Goal: Register for event/course

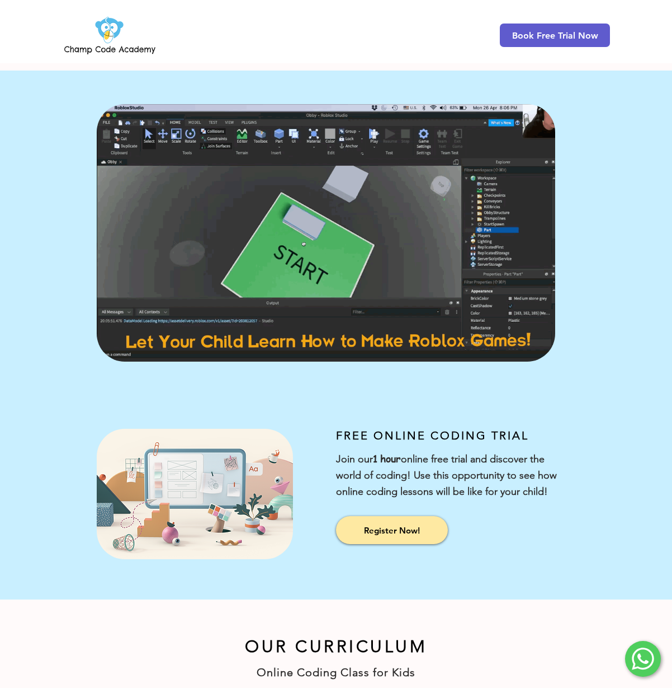
click at [138, 50] on img at bounding box center [110, 35] width 96 height 44
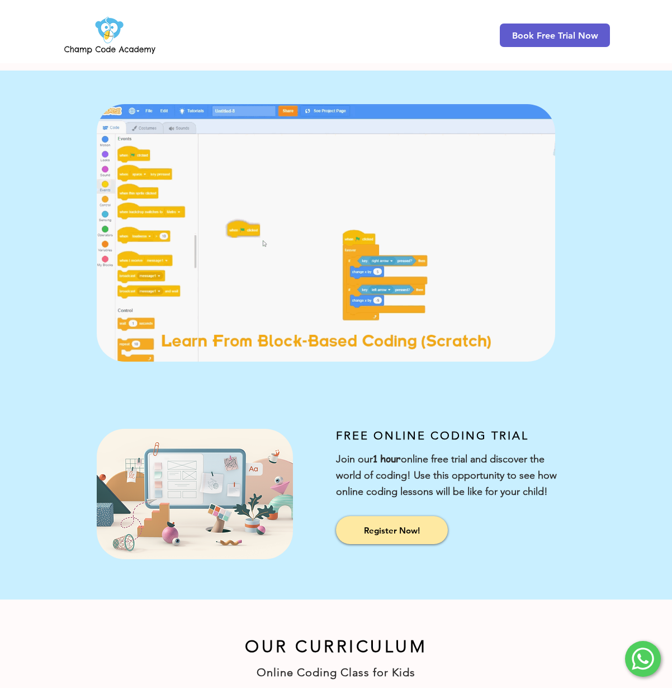
click at [98, 38] on img at bounding box center [110, 35] width 96 height 44
click at [103, 26] on img at bounding box center [110, 35] width 96 height 44
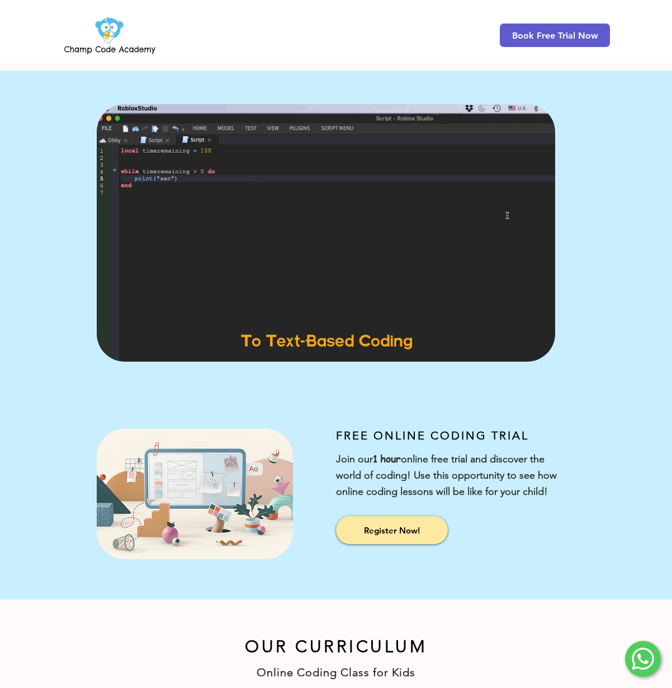
click at [103, 26] on img at bounding box center [110, 35] width 96 height 44
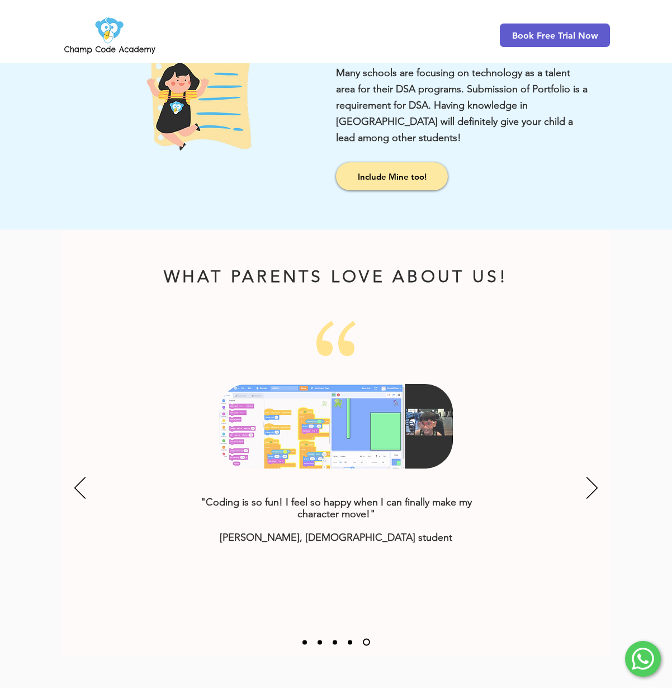
scroll to position [1048, 0]
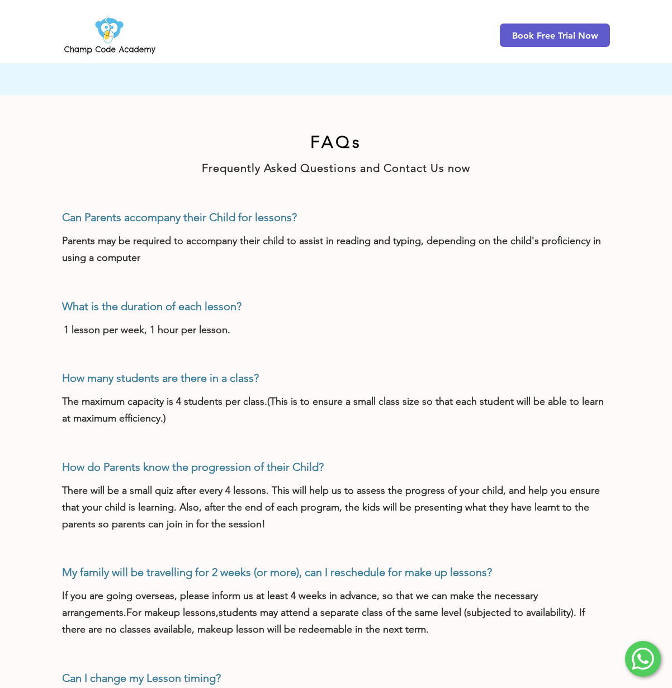
scroll to position [677, 0]
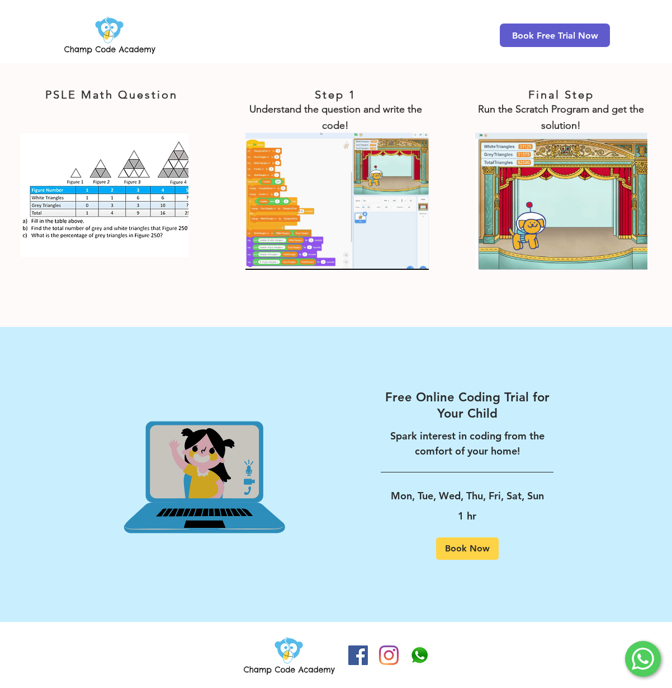
scroll to position [1849, 0]
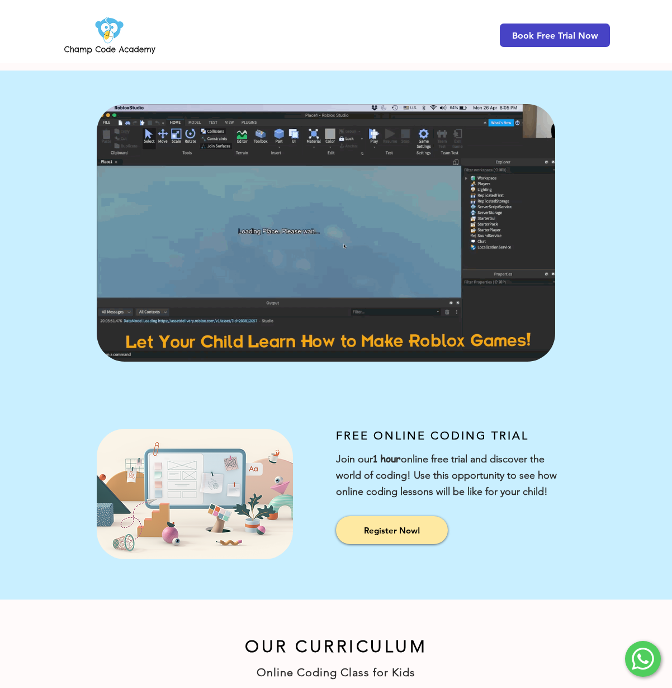
click at [545, 30] on span "Book Free Trial Now" at bounding box center [555, 35] width 86 height 11
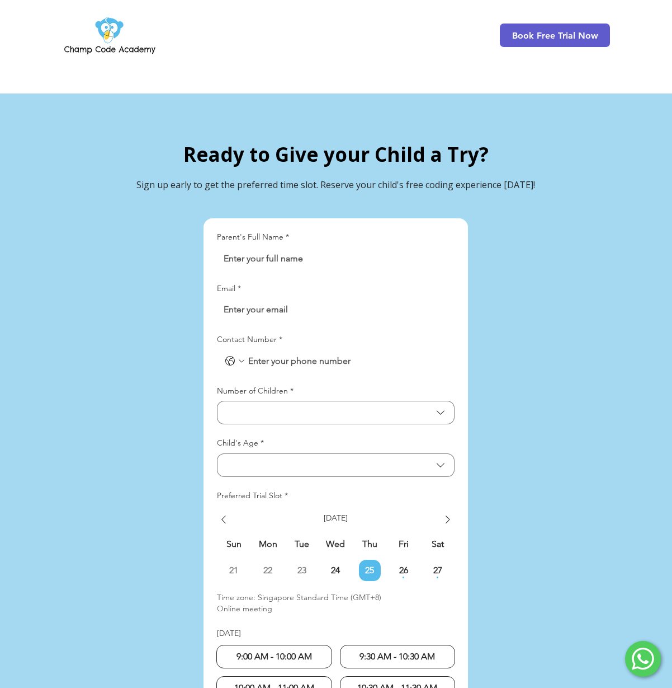
scroll to position [2468, 0]
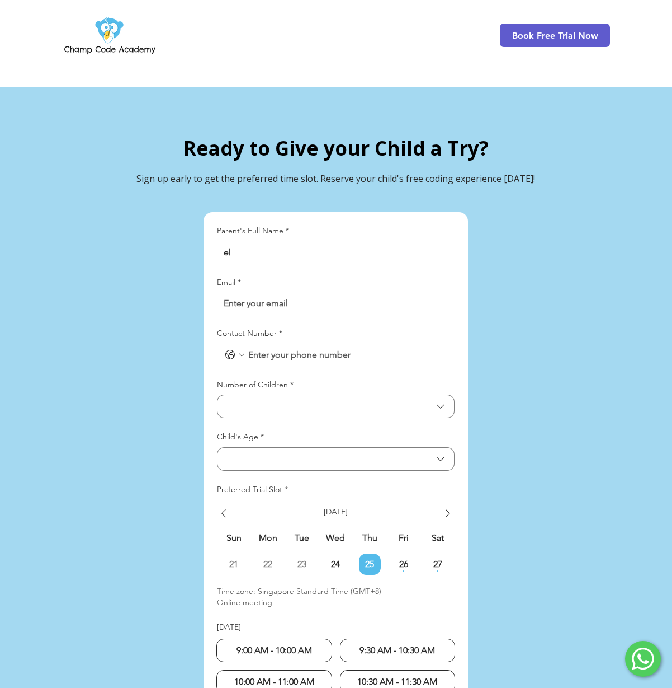
type input "e"
type input "[PERSON_NAME]"
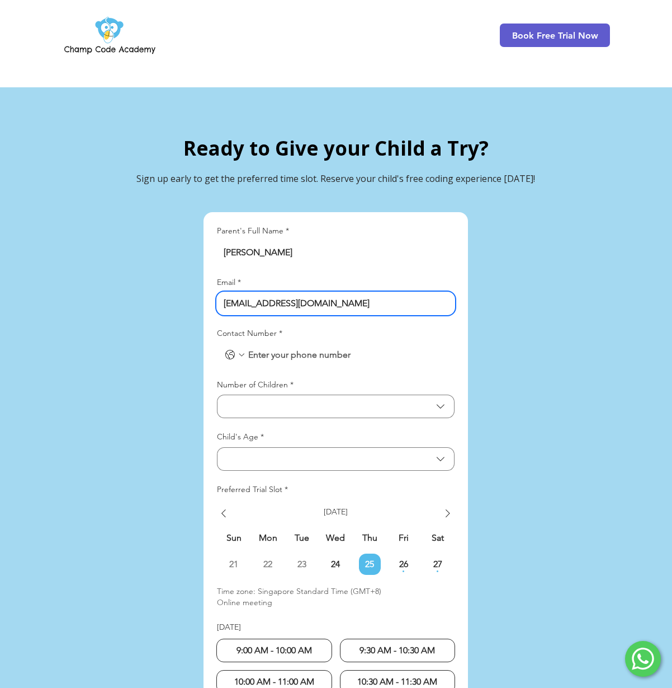
type input "[EMAIL_ADDRESS][DOMAIN_NAME]"
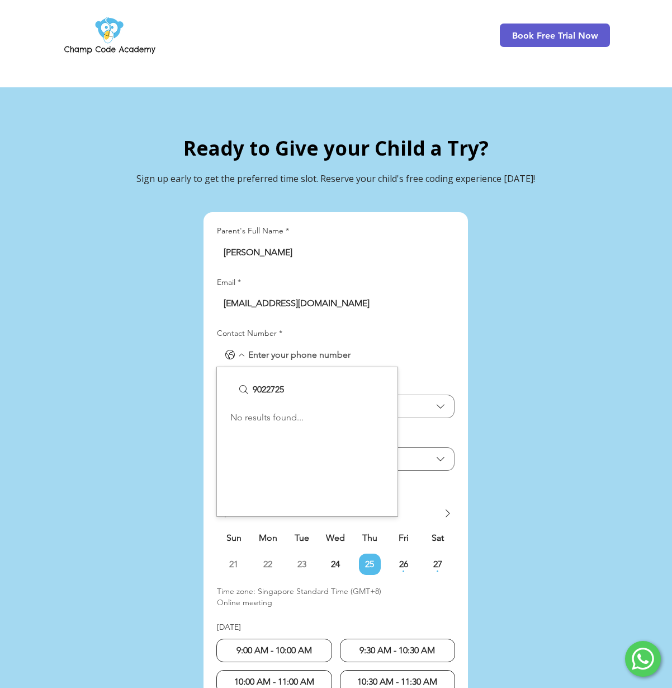
type input "90227257"
drag, startPoint x: 312, startPoint y: 366, endPoint x: 187, endPoint y: 359, distance: 125.0
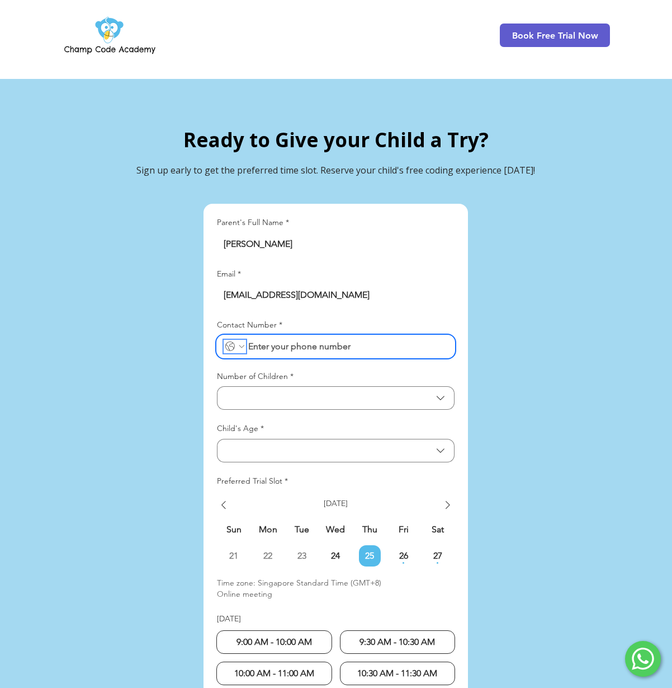
click at [240, 342] on icon "Contact Number. Phone. Select a country code" at bounding box center [241, 346] width 9 height 9
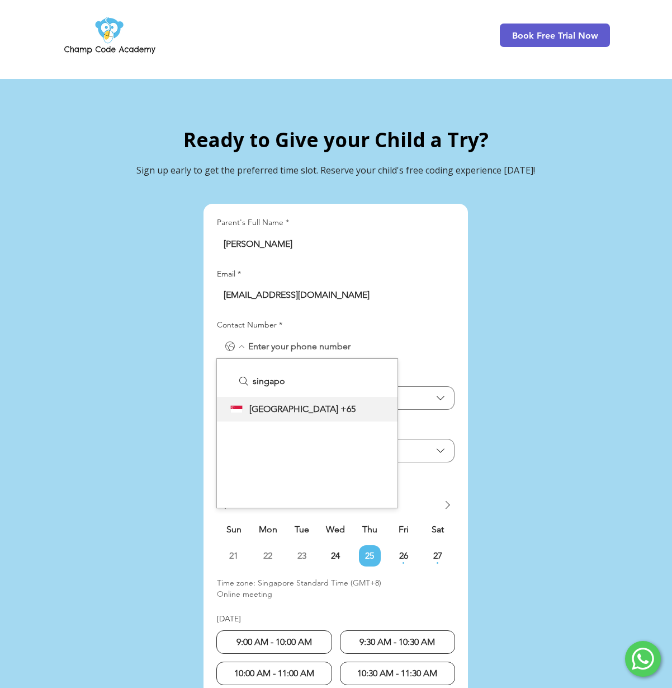
type input "[GEOGRAPHIC_DATA]"
drag, startPoint x: 261, startPoint y: 379, endPoint x: 267, endPoint y: 389, distance: 11.5
click at [267, 402] on span "[GEOGRAPHIC_DATA]" at bounding box center [294, 408] width 89 height 13
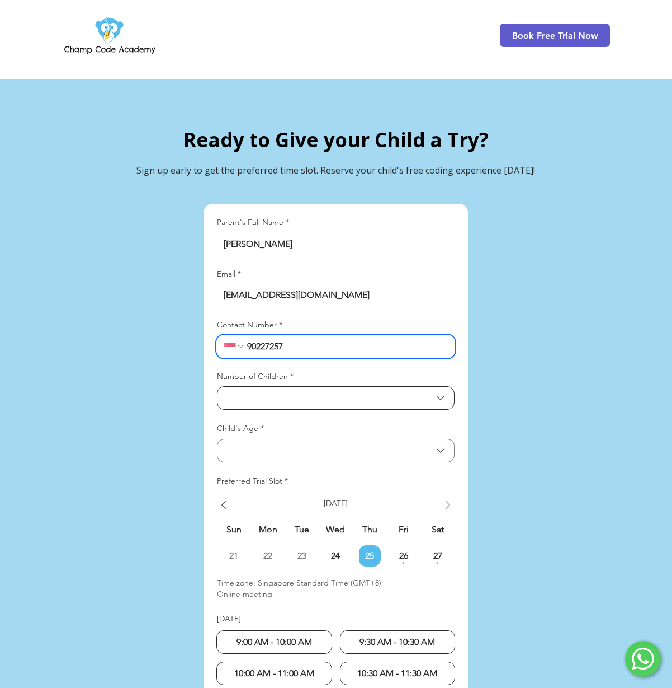
type input "90227257"
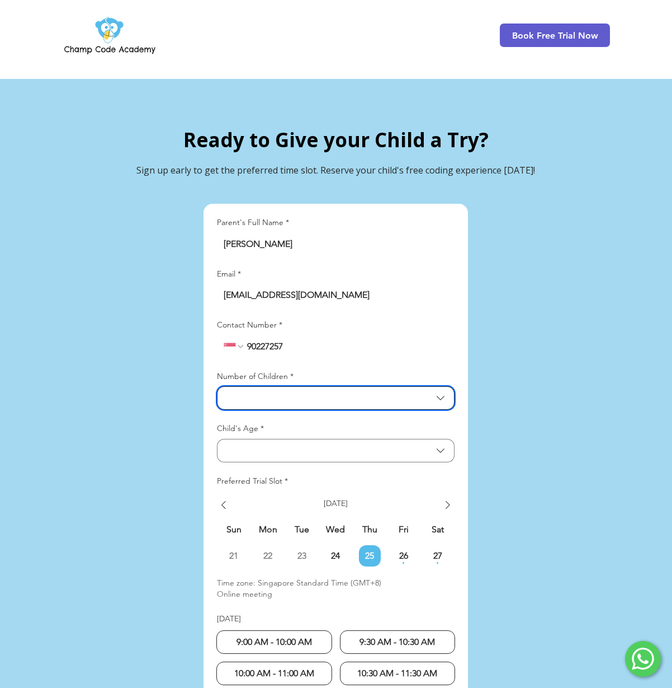
click at [286, 393] on span "Number of Children" at bounding box center [328, 398] width 208 height 11
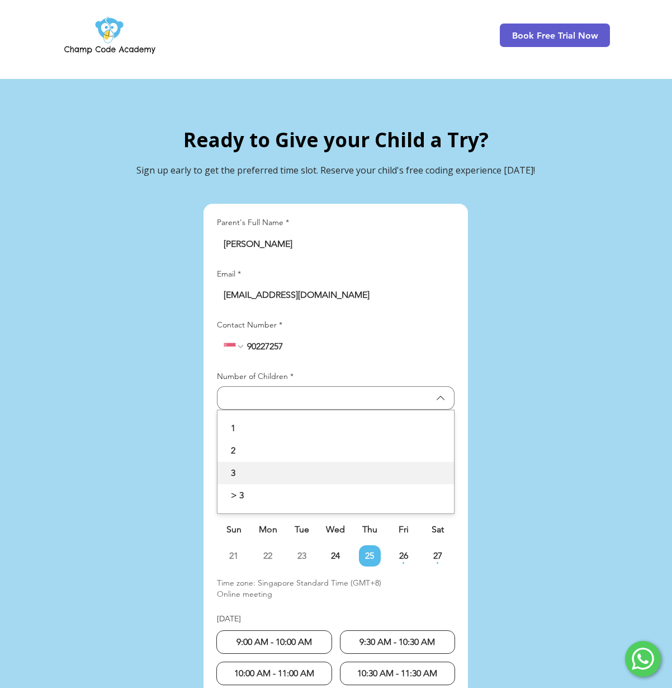
click at [252, 466] on span "3" at bounding box center [335, 472] width 223 height 13
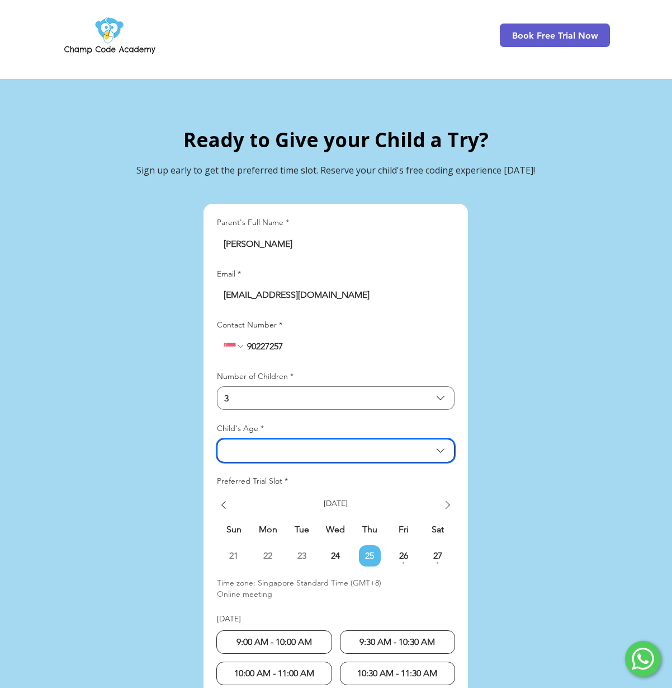
click at [268, 439] on button "Child's Age" at bounding box center [336, 450] width 238 height 23
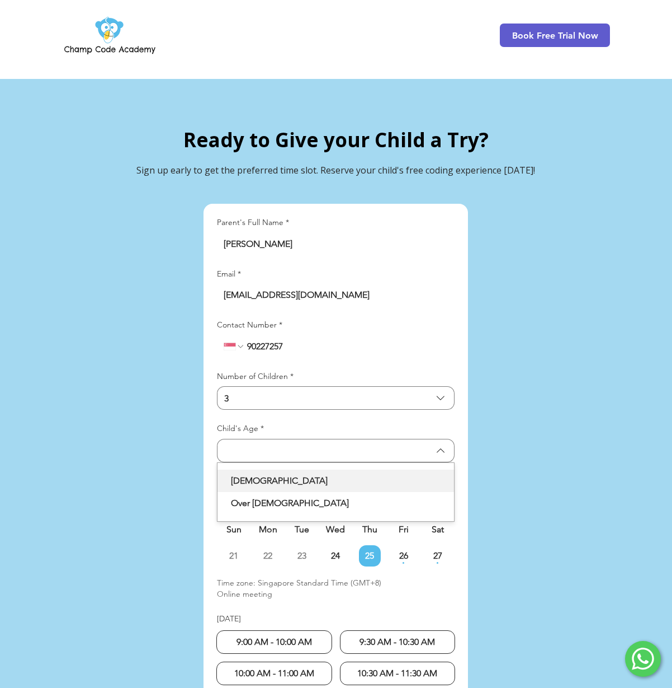
click at [263, 474] on span "[DEMOGRAPHIC_DATA]" at bounding box center [335, 480] width 223 height 13
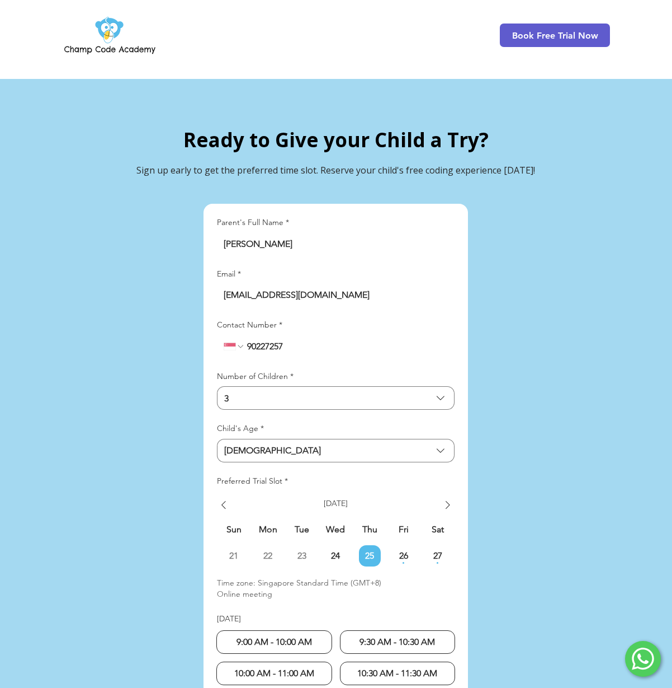
click at [161, 420] on div at bounding box center [336, 482] width 672 height 806
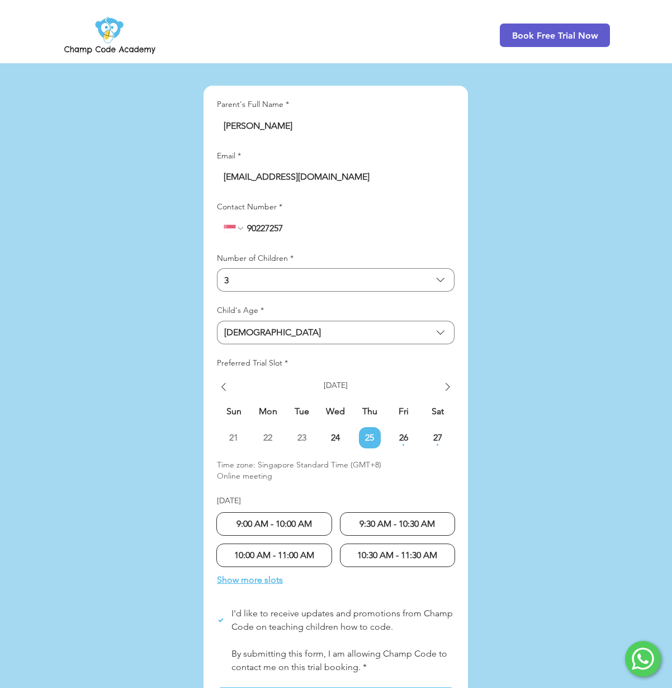
scroll to position [2598, 0]
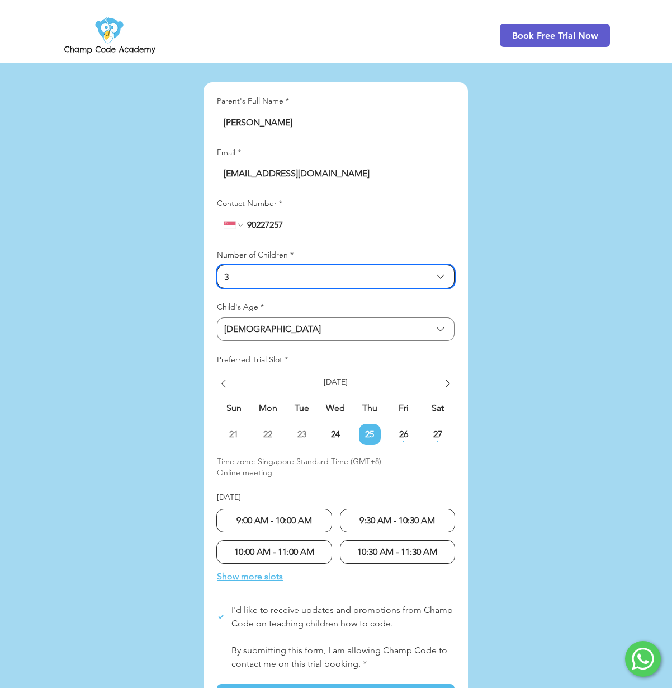
click at [260, 271] on span "3" at bounding box center [328, 276] width 208 height 11
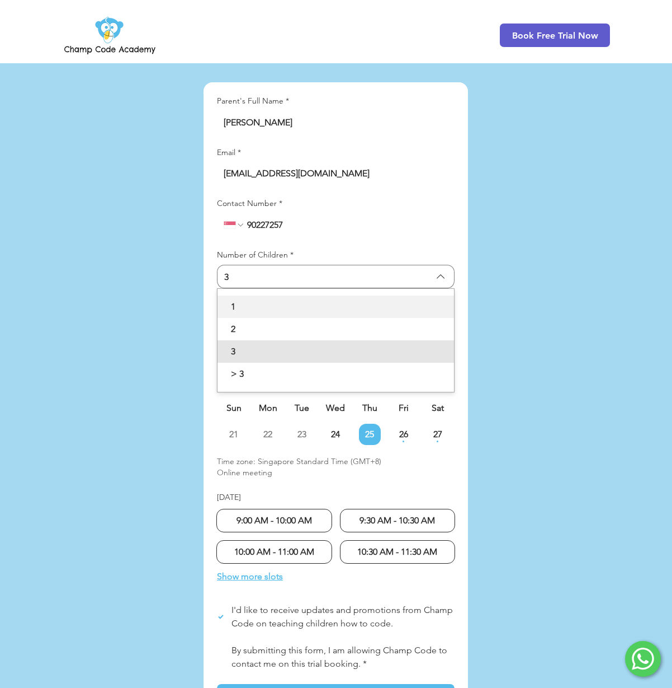
click at [257, 300] on span "1" at bounding box center [335, 306] width 223 height 13
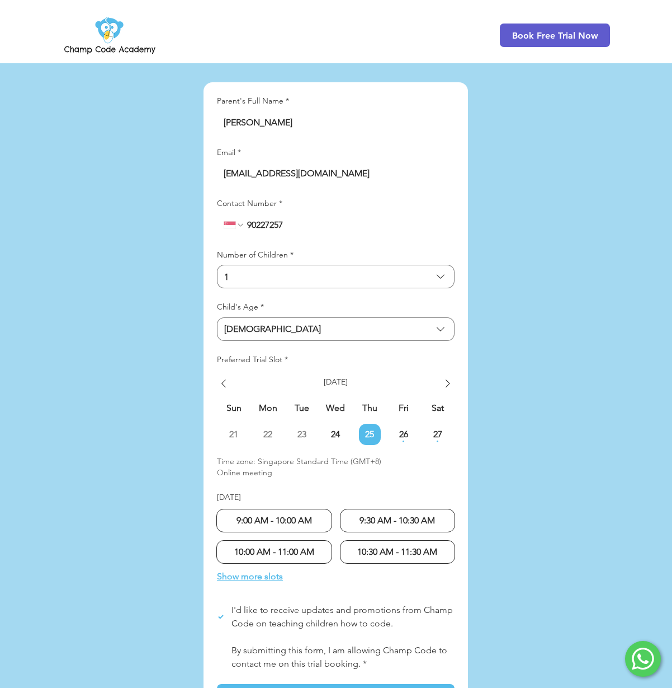
click at [539, 344] on div at bounding box center [336, 360] width 672 height 806
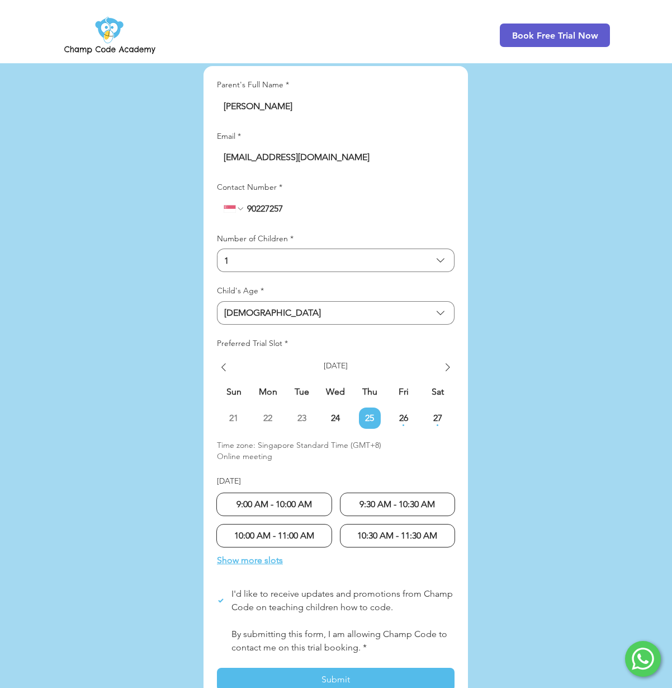
scroll to position [2615, 0]
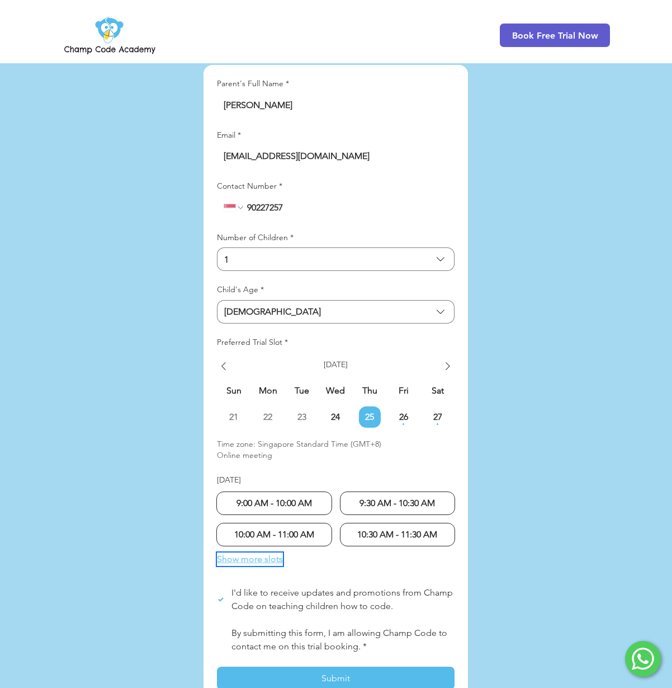
click at [266, 552] on span "Show more slots" at bounding box center [250, 558] width 66 height 13
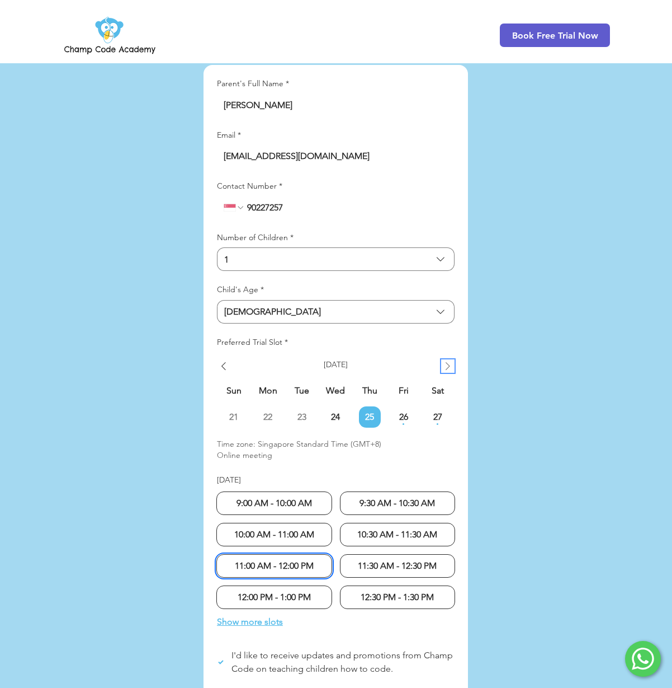
click at [450, 359] on icon "Show next week" at bounding box center [447, 365] width 13 height 13
click at [334, 406] on td "1 [DATE]" at bounding box center [336, 417] width 34 height 22
click at [337, 406] on td "1 [DATE]" at bounding box center [336, 417] width 34 height 22
click at [336, 406] on td "1 [DATE]" at bounding box center [336, 417] width 34 height 22
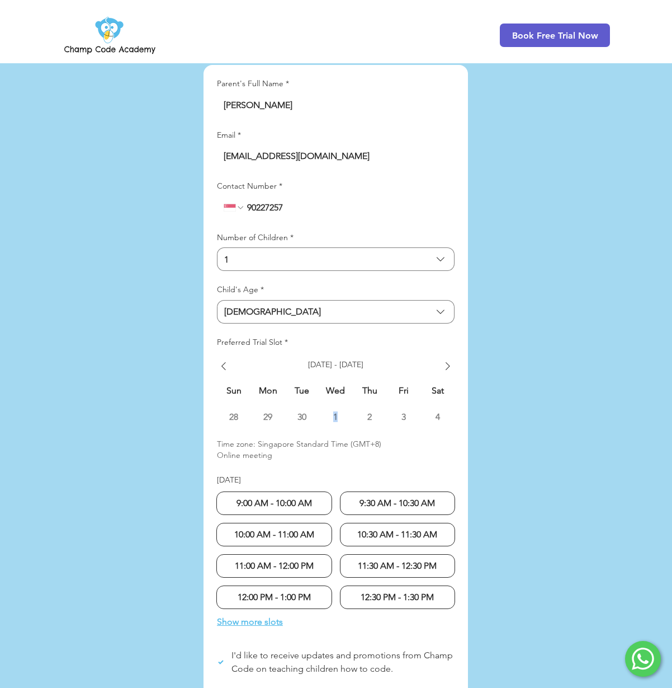
click at [336, 406] on td "1 [DATE]" at bounding box center [336, 417] width 34 height 22
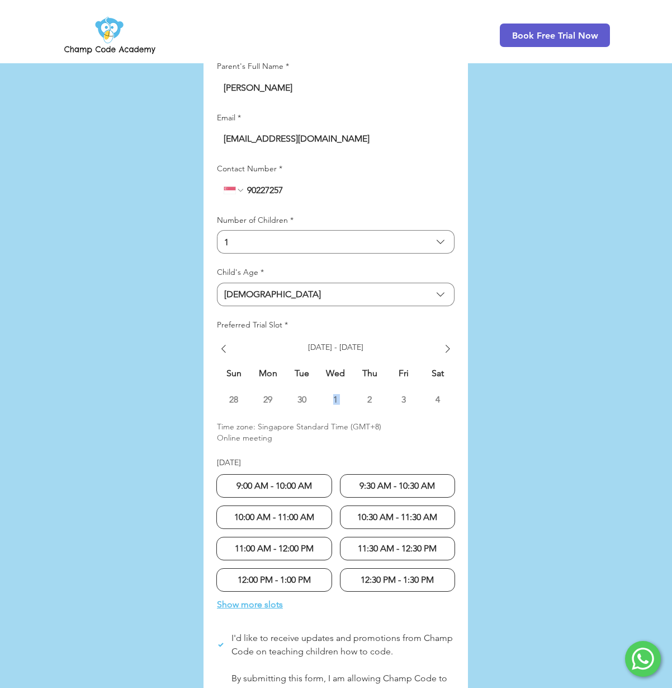
scroll to position [2634, 0]
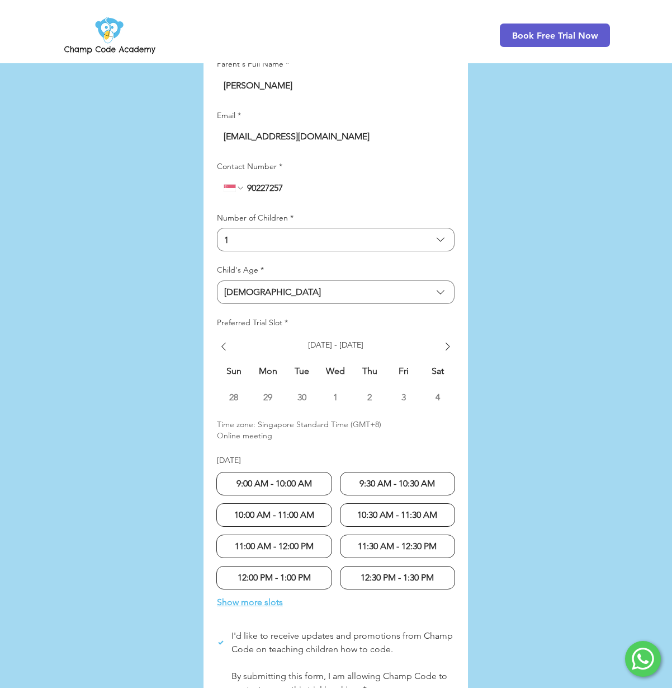
click at [231, 340] on div "[DATE] - [DATE]" at bounding box center [336, 346] width 238 height 13
click at [223, 340] on icon "Show previous week" at bounding box center [223, 346] width 13 height 13
click at [401, 393] on span "26" at bounding box center [404, 397] width 22 height 9
click at [399, 393] on span "26" at bounding box center [404, 397] width 22 height 9
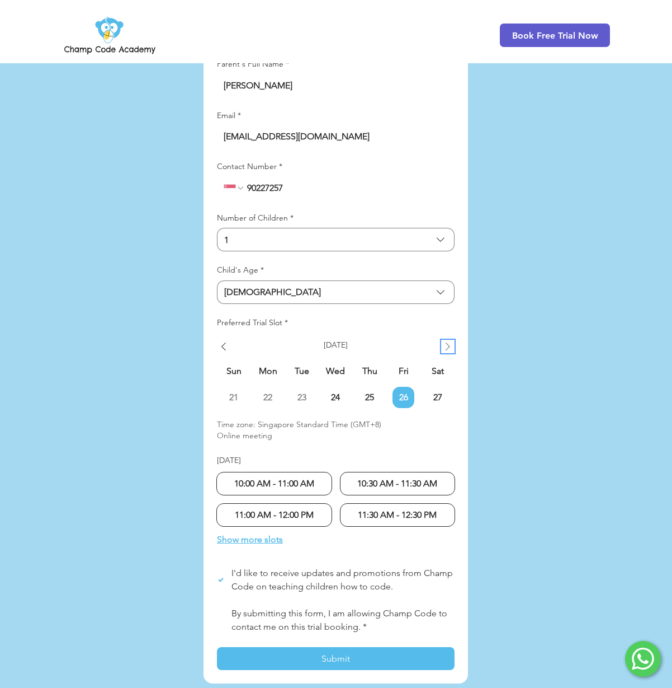
click at [443, 340] on icon "Show next week" at bounding box center [447, 346] width 13 height 13
click at [337, 387] on td "1 [DATE]" at bounding box center [336, 398] width 34 height 22
click at [337, 393] on span "1" at bounding box center [336, 397] width 22 height 9
click at [270, 533] on span "Show more slots" at bounding box center [250, 539] width 66 height 13
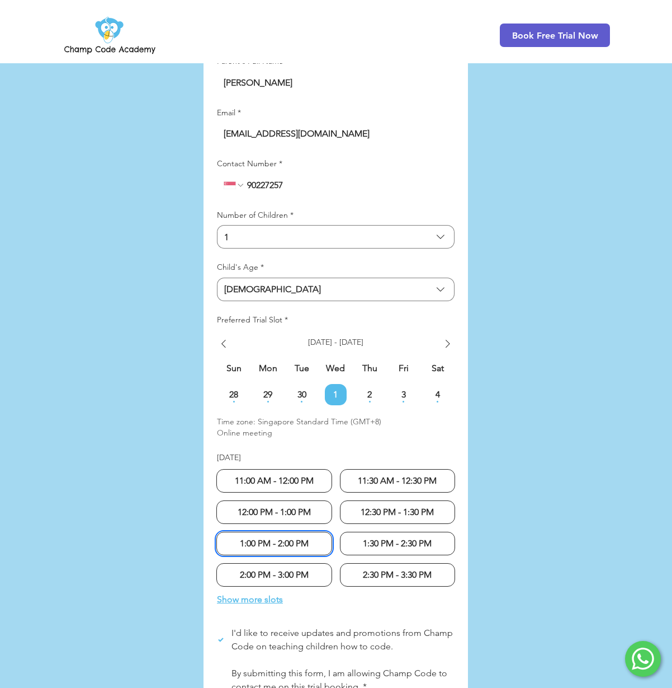
scroll to position [2638, 0]
click at [266, 592] on span "Show more slots" at bounding box center [250, 598] width 66 height 13
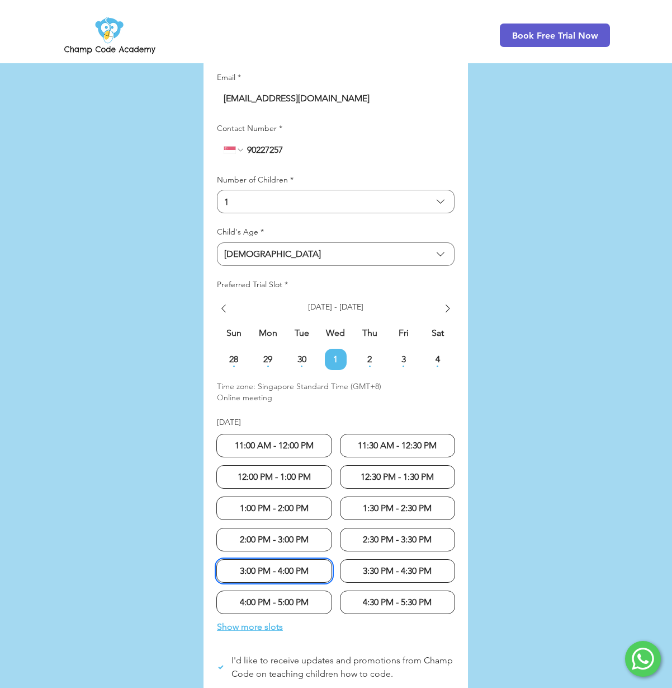
scroll to position [2697, 0]
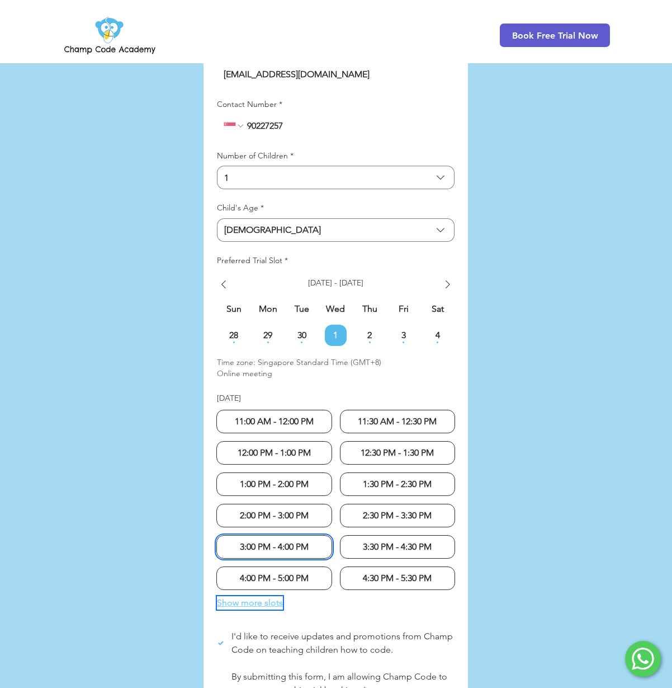
click at [269, 596] on span "Show more slots" at bounding box center [250, 602] width 66 height 13
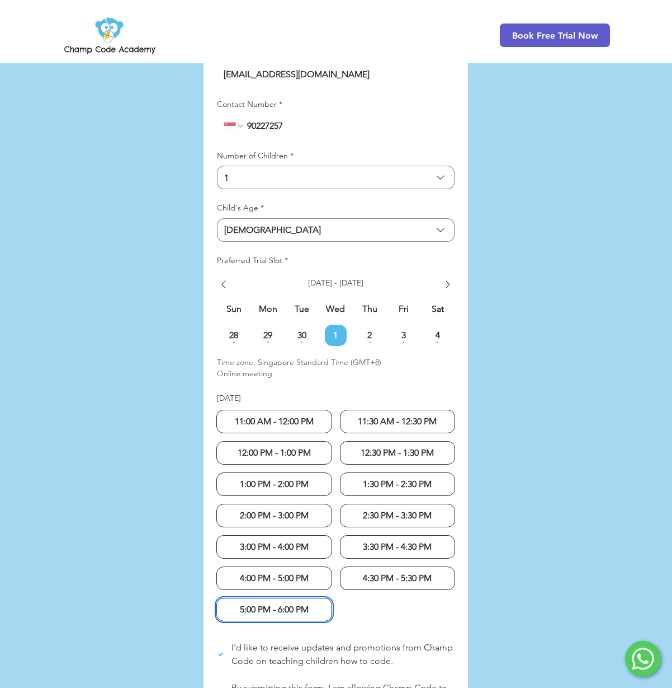
click at [389, 571] on span "4:30 PM - 5:30 PM" at bounding box center [397, 577] width 69 height 13
radio input "true"
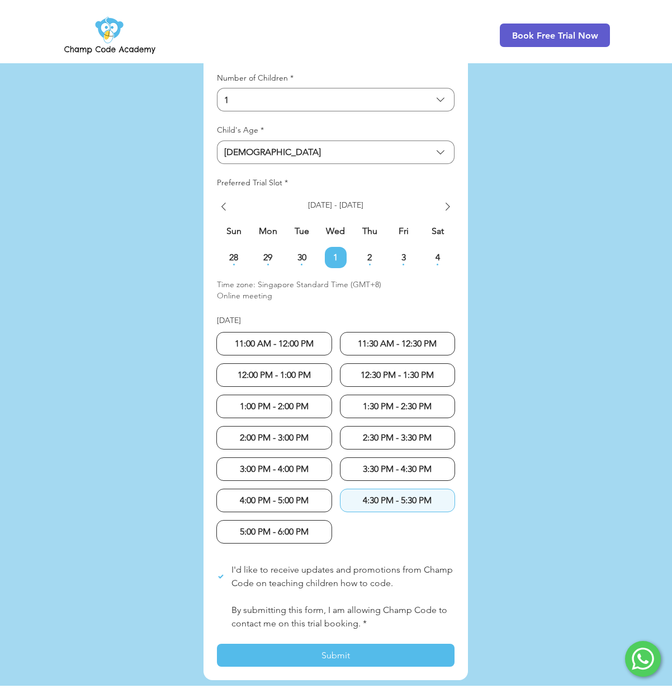
scroll to position [2786, 0]
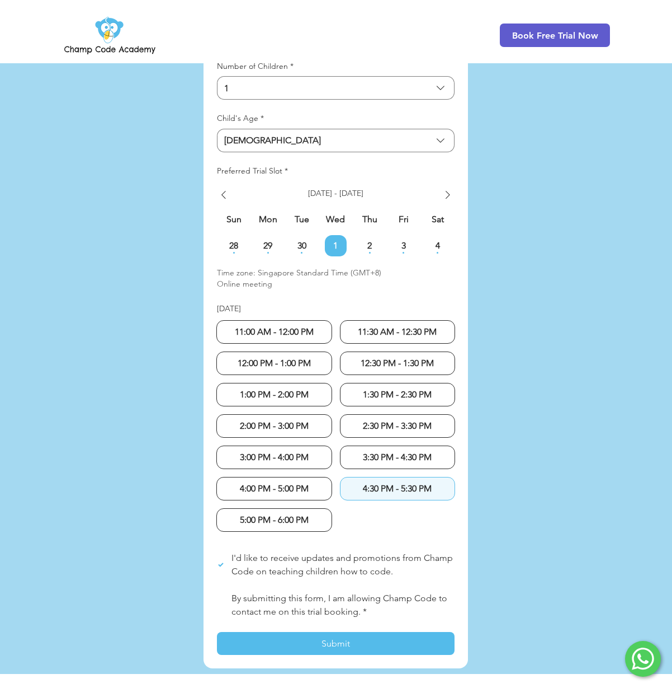
click at [221, 591] on label "By submitting this form, I am allowing Champ Code to contact me on this trial b…" at bounding box center [336, 604] width 238 height 27
click at [217, 605] on input "By submitting this form, I am allowing Champ Code to contact me on this trial b…" at bounding box center [217, 605] width 1 height 1
checkbox input "true"
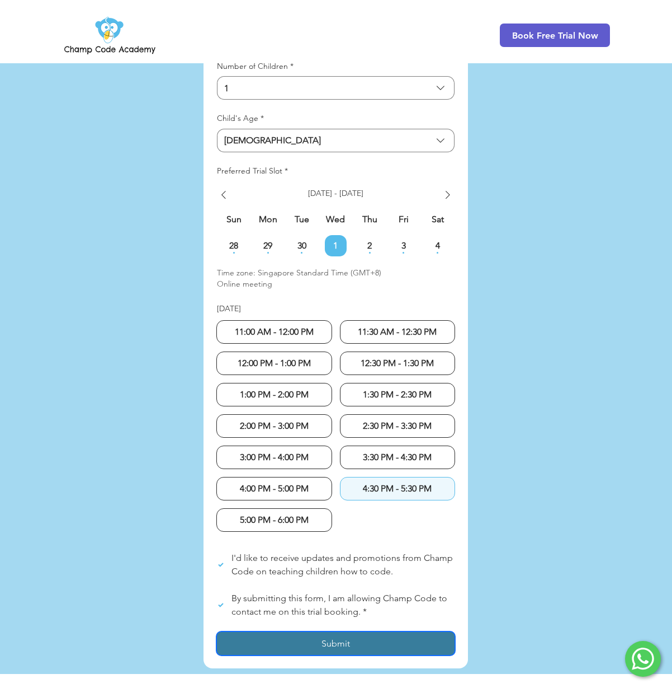
click at [269, 632] on button "Submit" at bounding box center [336, 643] width 238 height 23
checkbox input "false"
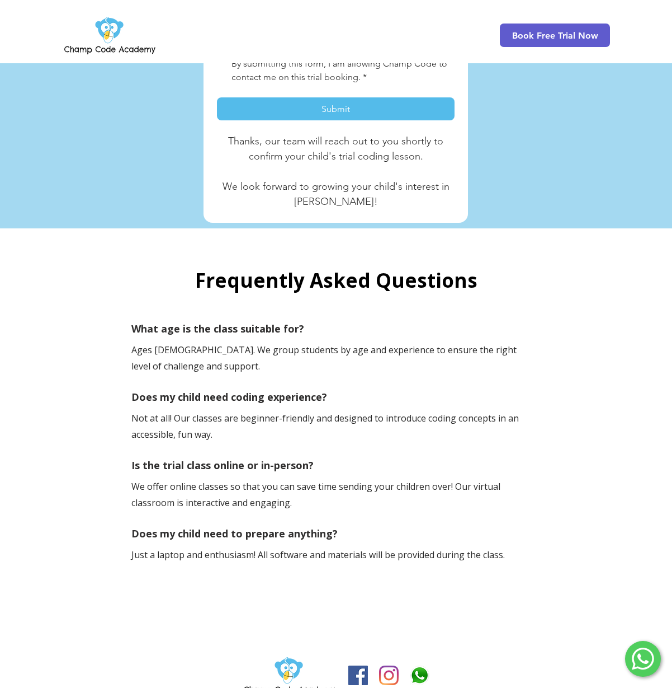
scroll to position [3288, 0]
